Goal: Task Accomplishment & Management: Complete application form

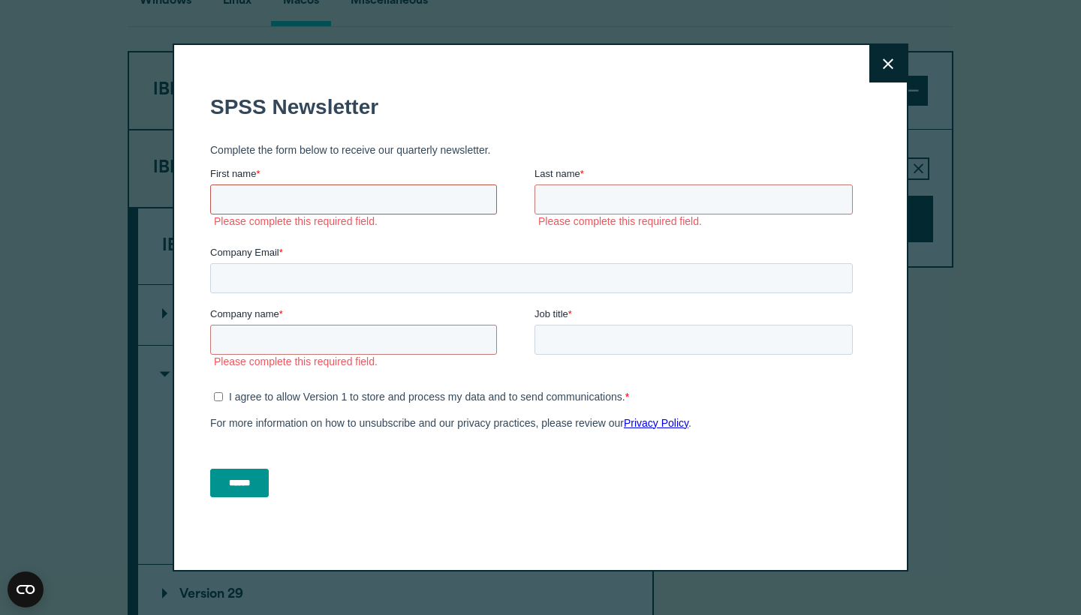
click at [357, 210] on input "First name *" at bounding box center [353, 200] width 287 height 30
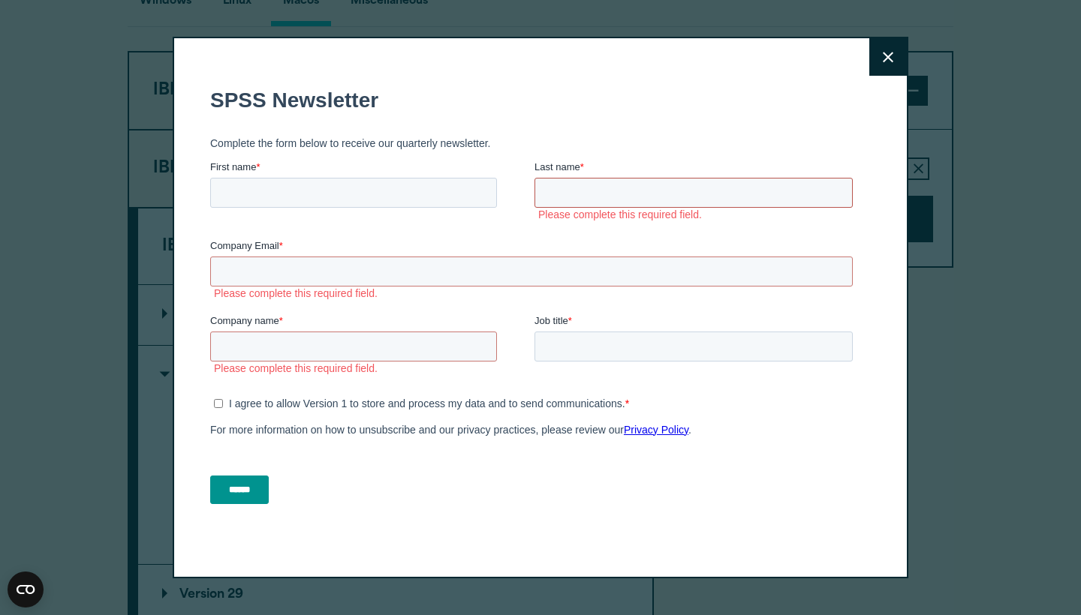
click at [613, 200] on input "Last name *" at bounding box center [693, 193] width 318 height 30
click at [540, 290] on label "Please complete this required field." at bounding box center [536, 294] width 645 height 14
click at [595, 264] on input "Company Email *" at bounding box center [531, 272] width 642 height 30
click at [359, 287] on label "Please complete this required field." at bounding box center [536, 294] width 645 height 14
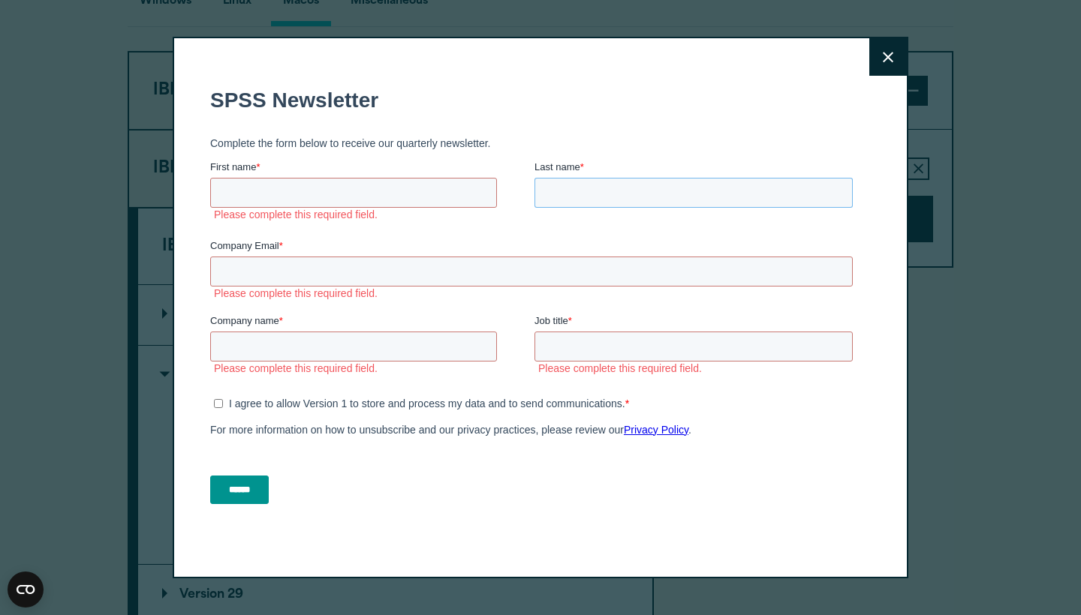
click at [568, 197] on input "Last name *" at bounding box center [693, 193] width 318 height 30
click at [517, 261] on input "Company Email *" at bounding box center [531, 272] width 642 height 30
click at [612, 329] on div "Job title *" at bounding box center [696, 338] width 324 height 48
click at [660, 211] on label "Please complete this required field." at bounding box center [698, 215] width 320 height 14
click at [546, 182] on input "Last name *" at bounding box center [693, 193] width 318 height 30
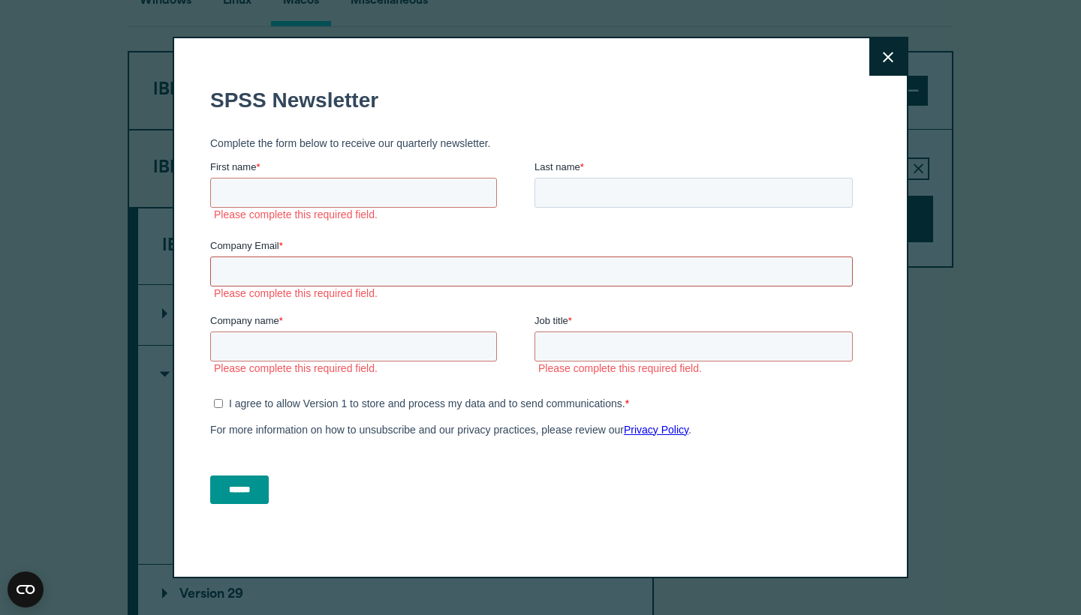
click at [497, 263] on input "Company Email *" at bounding box center [531, 272] width 642 height 30
click at [558, 179] on div "Last name * Please complete this required field." at bounding box center [696, 192] width 324 height 65
click at [558, 191] on input "Last name *" at bounding box center [693, 193] width 318 height 30
click at [404, 273] on input "Company Email *" at bounding box center [531, 272] width 642 height 30
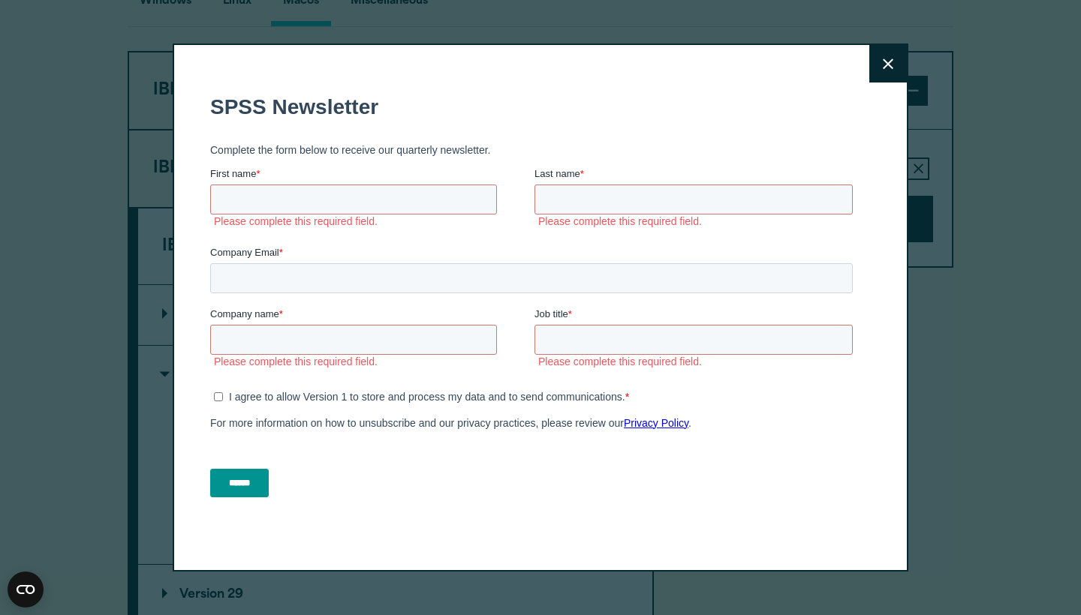
click at [403, 224] on label "Please complete this required field." at bounding box center [374, 222] width 320 height 14
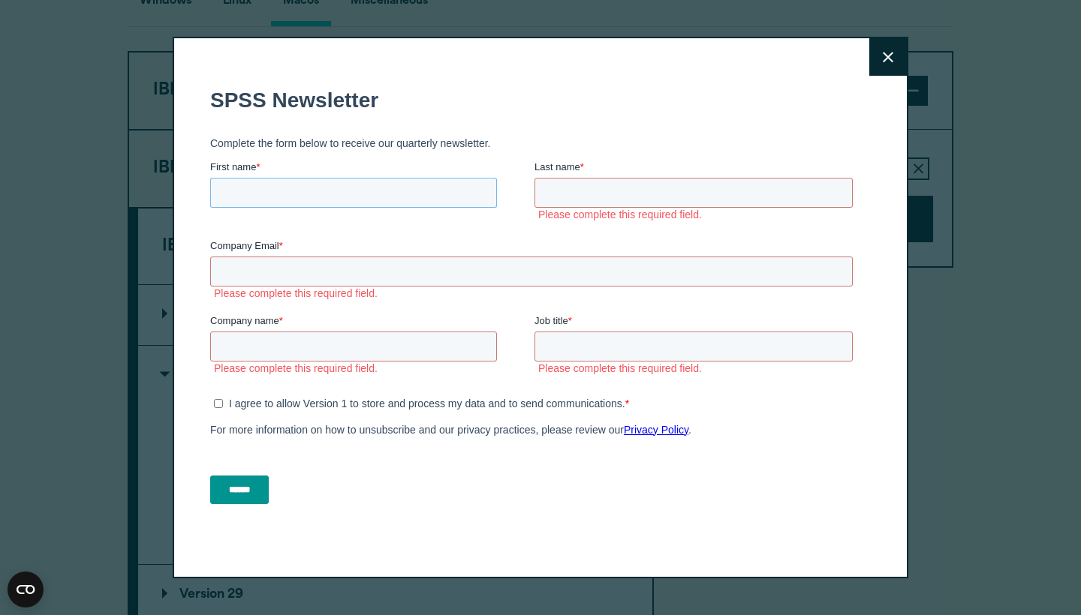
click at [417, 185] on input "First name *" at bounding box center [353, 193] width 287 height 30
click at [783, 185] on input "Last name *" at bounding box center [693, 193] width 318 height 30
click at [544, 263] on input "Company Email *" at bounding box center [531, 272] width 642 height 30
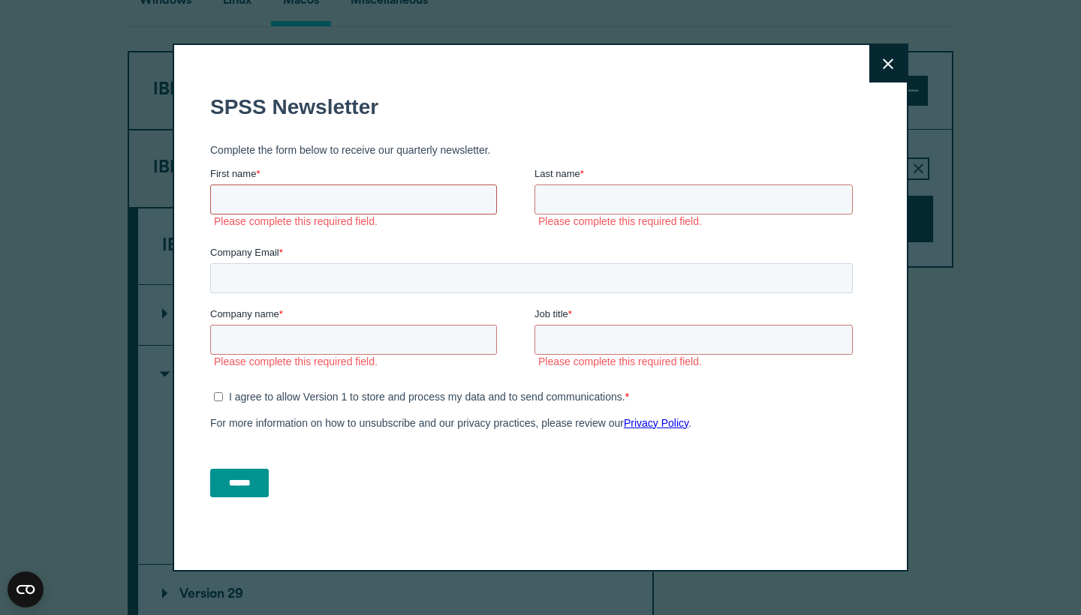
click at [365, 198] on input "First name *" at bounding box center [353, 200] width 287 height 30
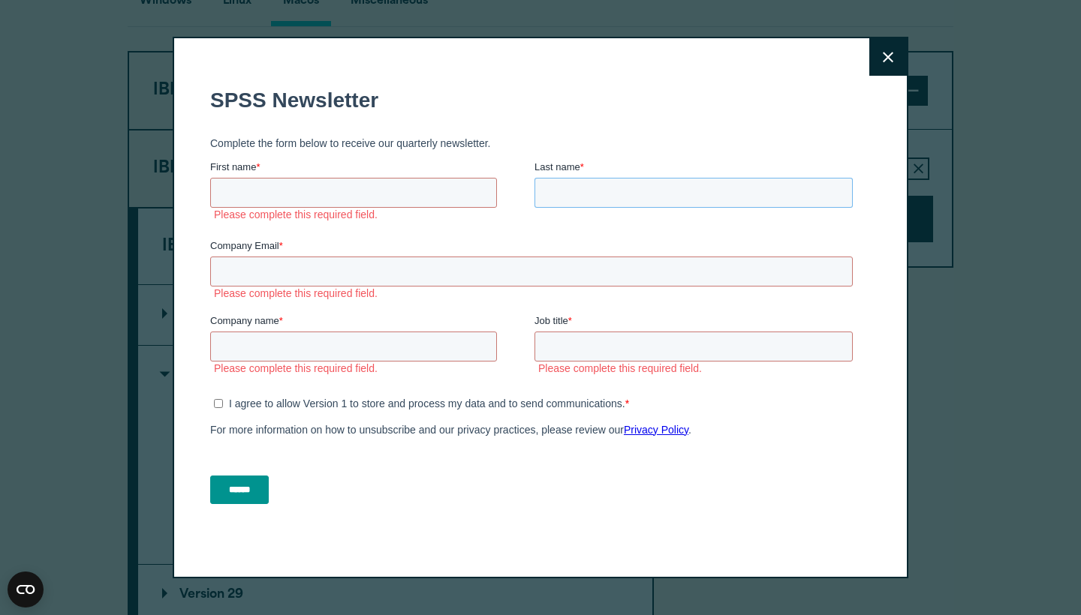
click at [554, 192] on input "Last name *" at bounding box center [693, 193] width 318 height 30
click at [326, 207] on input "First name *" at bounding box center [353, 193] width 287 height 30
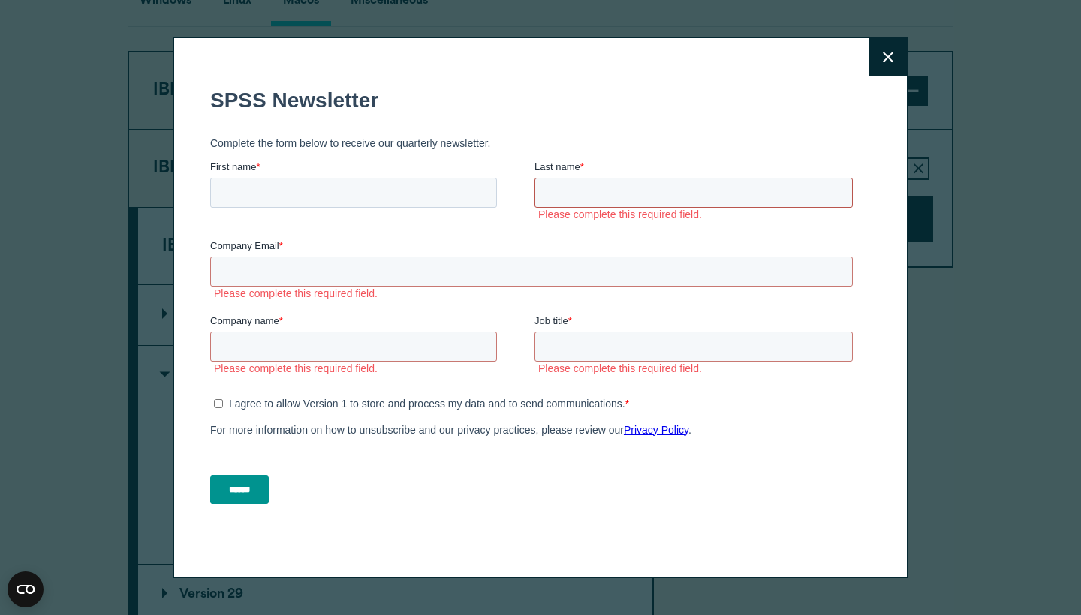
click at [603, 191] on input "Last name *" at bounding box center [693, 193] width 318 height 30
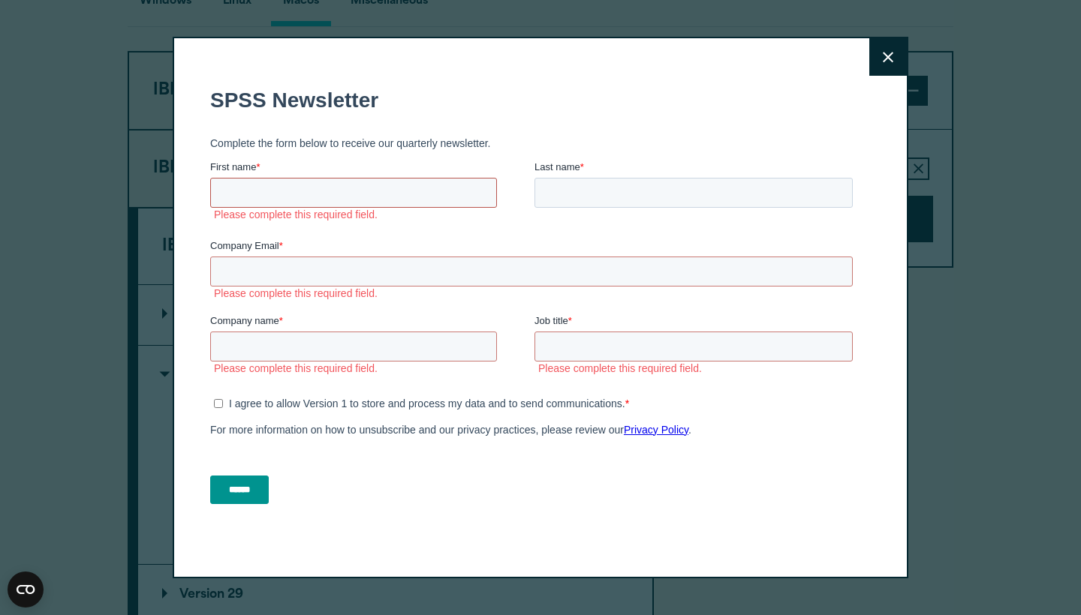
click at [287, 195] on input "First name *" at bounding box center [353, 193] width 287 height 30
click at [567, 268] on input "Company Email *" at bounding box center [531, 272] width 642 height 30
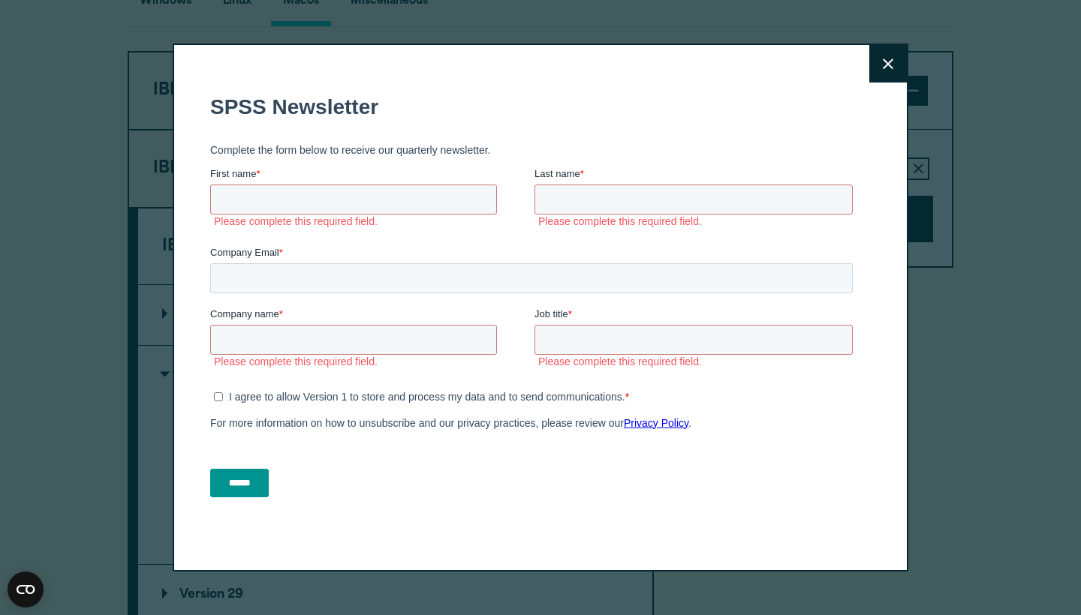
click at [666, 140] on fieldset "Complete the form below to receive our quarterly newsletter." at bounding box center [534, 150] width 648 height 33
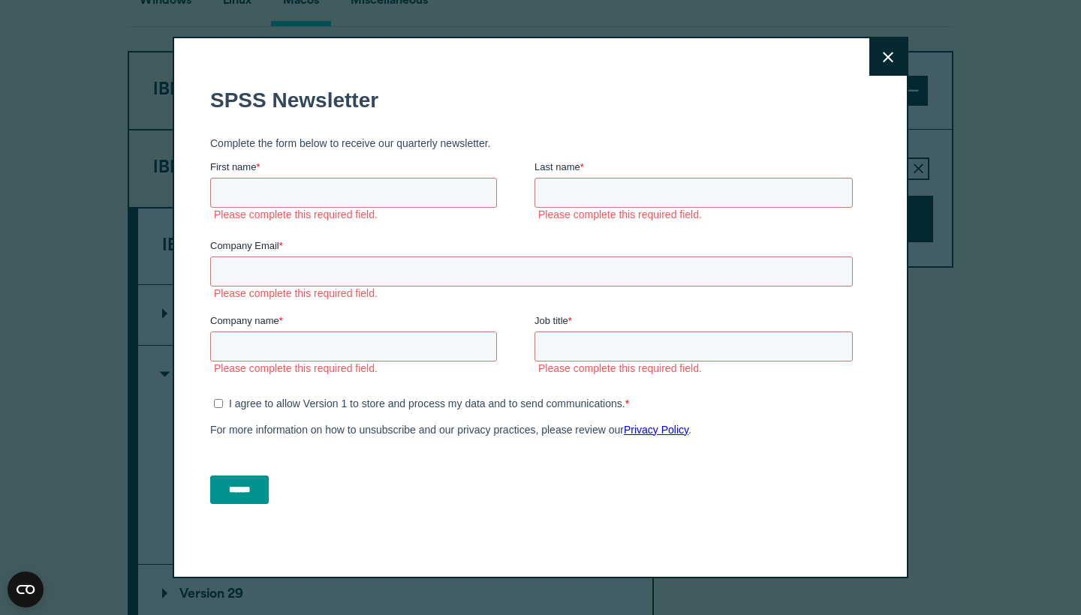
click at [630, 167] on label "Last name *" at bounding box center [696, 167] width 324 height 15
click at [630, 178] on input "Last name *" at bounding box center [693, 193] width 318 height 30
click at [541, 194] on input "Last name *" at bounding box center [693, 193] width 318 height 30
click at [466, 279] on input "Company Email *" at bounding box center [531, 272] width 642 height 30
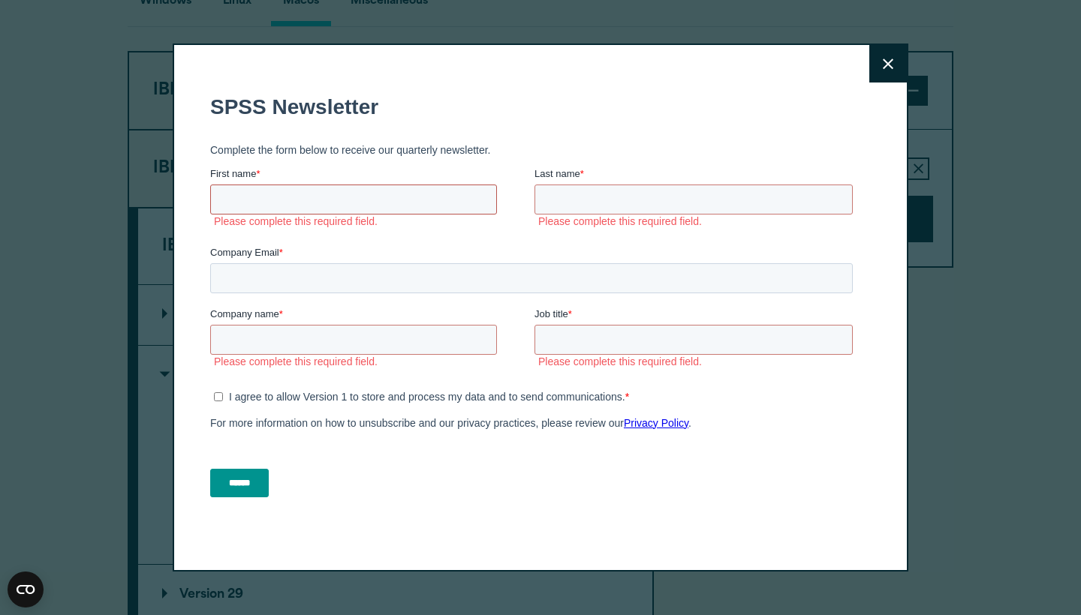
click at [456, 198] on input "First name *" at bounding box center [353, 200] width 287 height 30
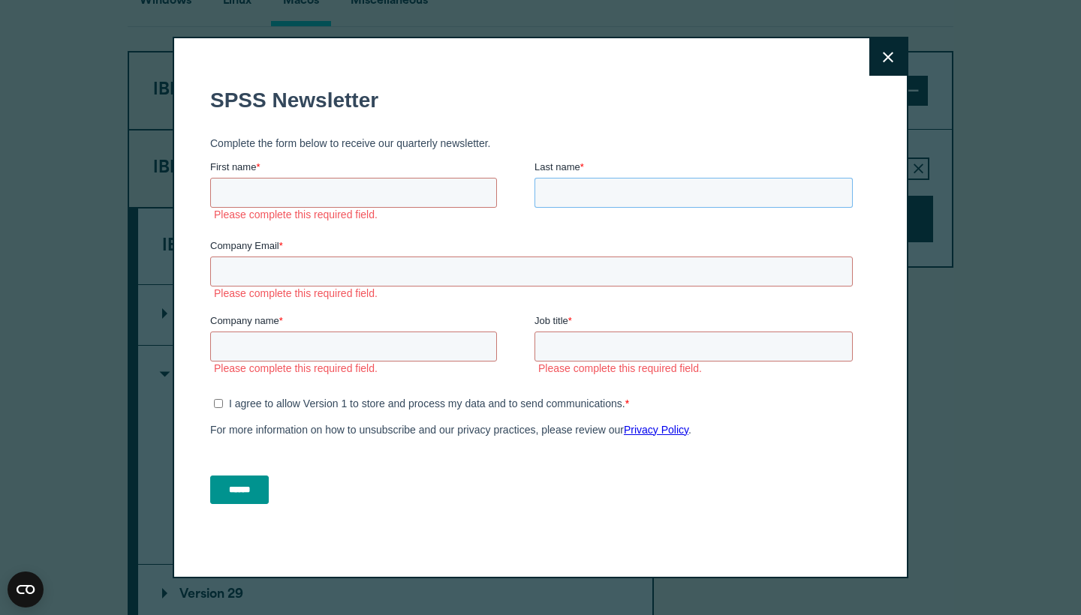
click at [603, 200] on input "Last name *" at bounding box center [693, 193] width 318 height 30
click at [489, 342] on input "Company name *" at bounding box center [353, 347] width 287 height 30
click at [551, 290] on label "Please complete this required field." at bounding box center [536, 294] width 645 height 14
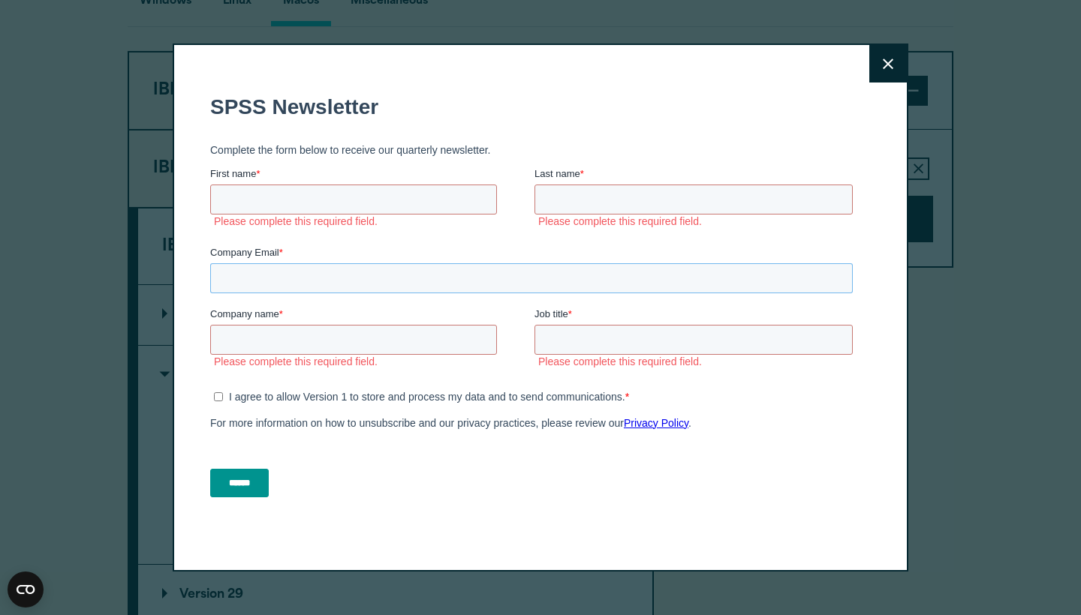
click at [582, 280] on input "Company Email *" at bounding box center [531, 278] width 642 height 30
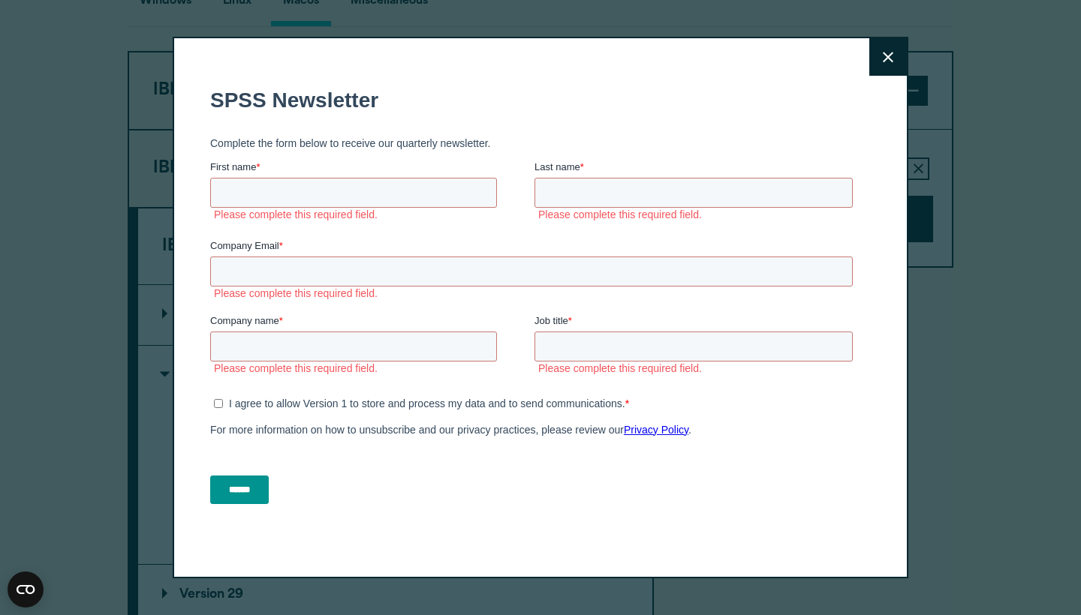
click at [597, 300] on fieldset "Company Email * Please complete this required field." at bounding box center [534, 276] width 648 height 75
click at [535, 371] on ul "Please complete this required field." at bounding box center [696, 369] width 324 height 14
click at [402, 359] on input "Company name *" at bounding box center [353, 347] width 287 height 30
click at [552, 192] on input "Last name *" at bounding box center [693, 193] width 318 height 30
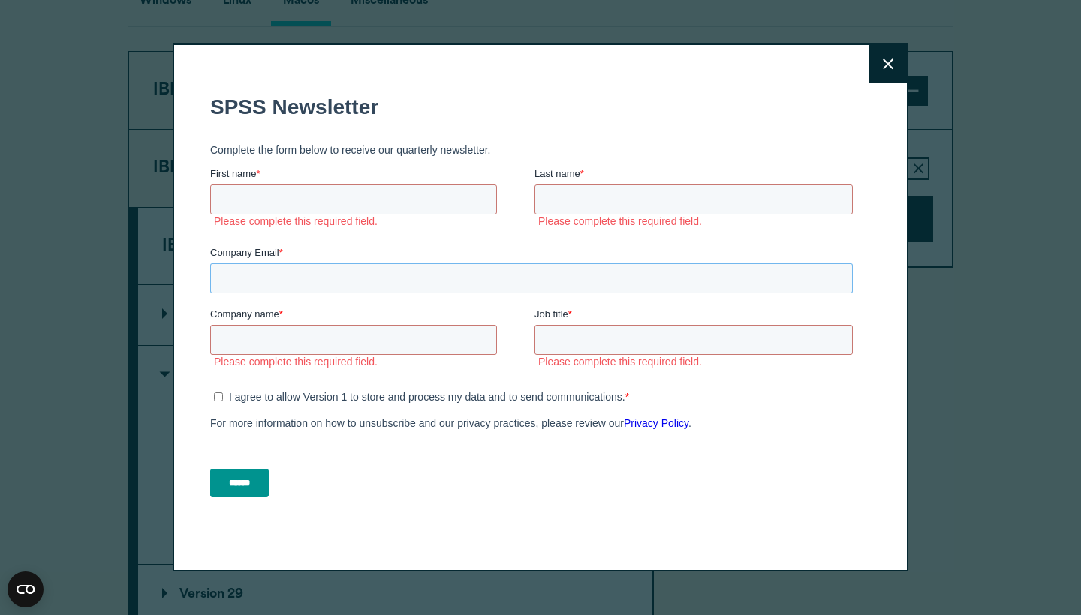
click at [279, 263] on input "Company Email *" at bounding box center [531, 278] width 642 height 30
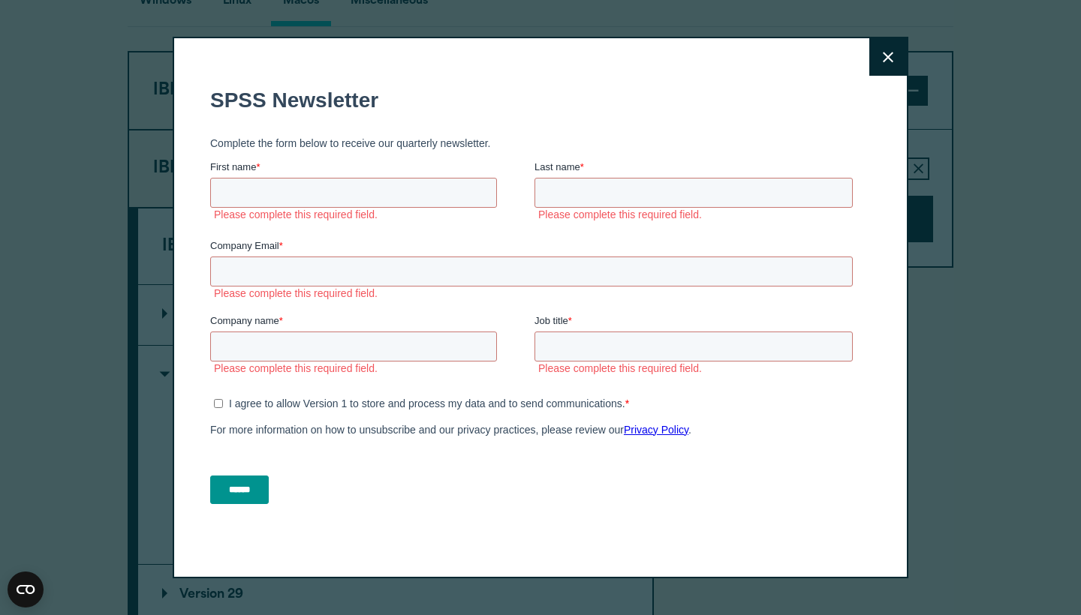
click at [290, 169] on label "First name *" at bounding box center [372, 167] width 324 height 15
click at [290, 178] on input "First name *" at bounding box center [353, 193] width 287 height 30
click at [322, 221] on fieldset "First name * Last name * Please complete this required field." at bounding box center [534, 199] width 648 height 79
click at [612, 188] on input "Last name *" at bounding box center [693, 193] width 318 height 30
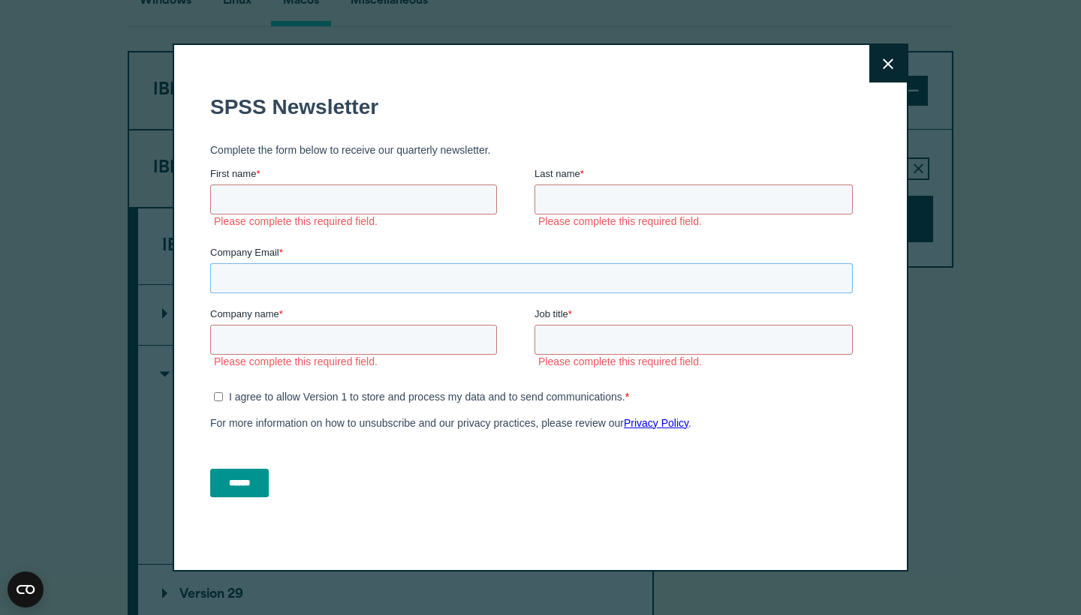
click at [585, 269] on input "Company Email *" at bounding box center [531, 278] width 642 height 30
